Goal: Transaction & Acquisition: Purchase product/service

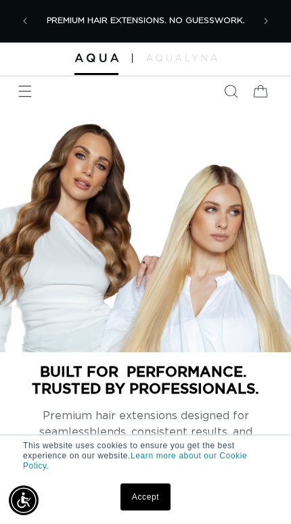
click at [155, 489] on link "Accept" at bounding box center [145, 496] width 50 height 27
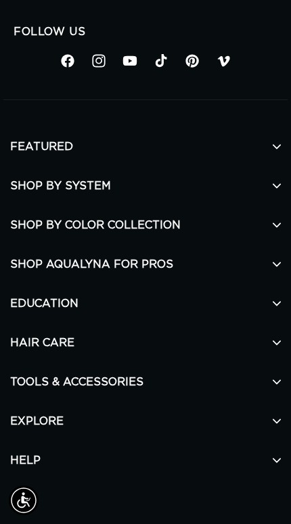
scroll to position [0, 433]
click at [30, 206] on h2 "SHOP BY SYSTEM" at bounding box center [145, 185] width 270 height 39
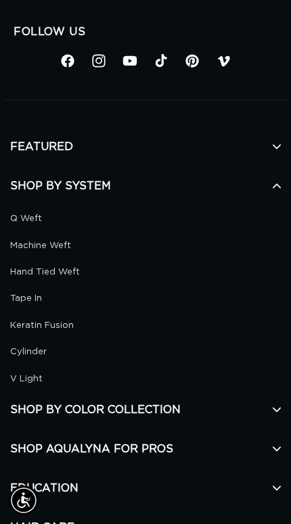
click at [241, 360] on link "Cylinder" at bounding box center [145, 352] width 270 height 16
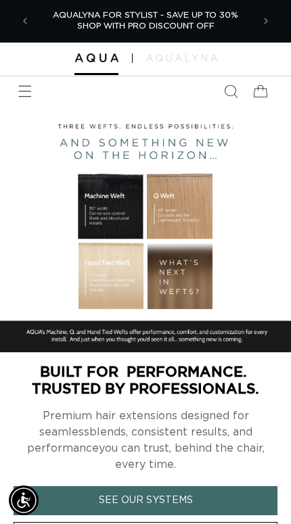
scroll to position [4720, 0]
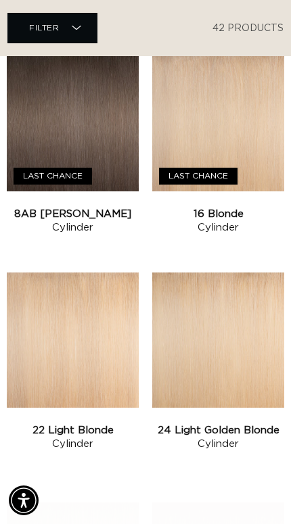
scroll to position [1387, 0]
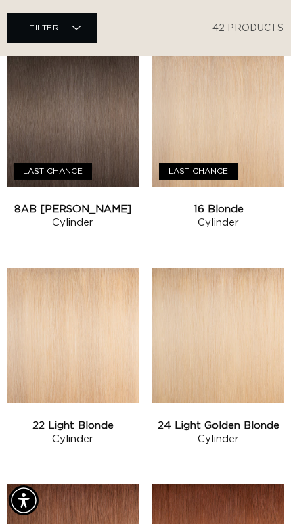
click at [258, 419] on link "24 Light Golden Blonde Cylinder" at bounding box center [218, 432] width 132 height 27
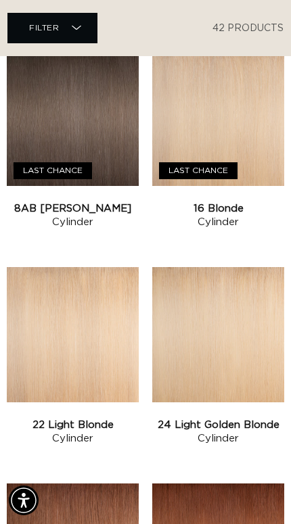
scroll to position [0, 0]
